Goal: Task Accomplishment & Management: Manage account settings

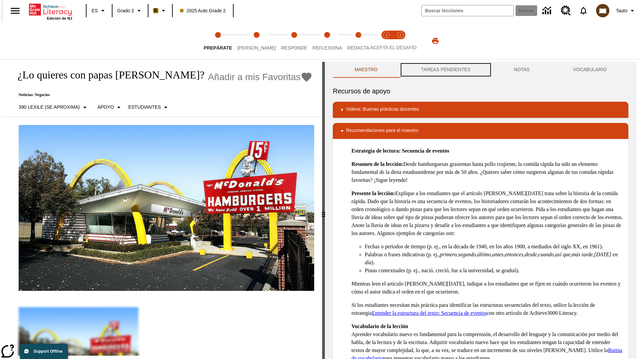
click at [445, 70] on button "TAREAS PENDIENTES" at bounding box center [445, 70] width 93 height 16
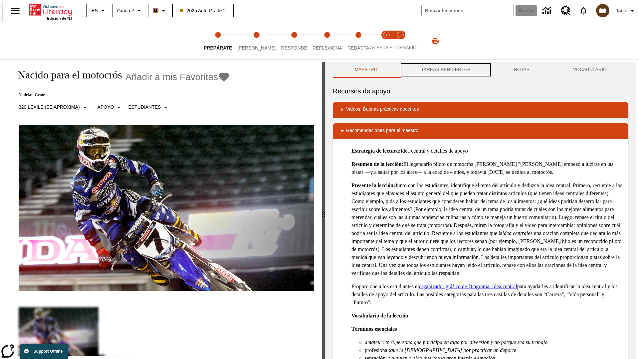
click at [445, 70] on button "TAREAS PENDIENTES" at bounding box center [445, 70] width 93 height 16
